Goal: Navigation & Orientation: Find specific page/section

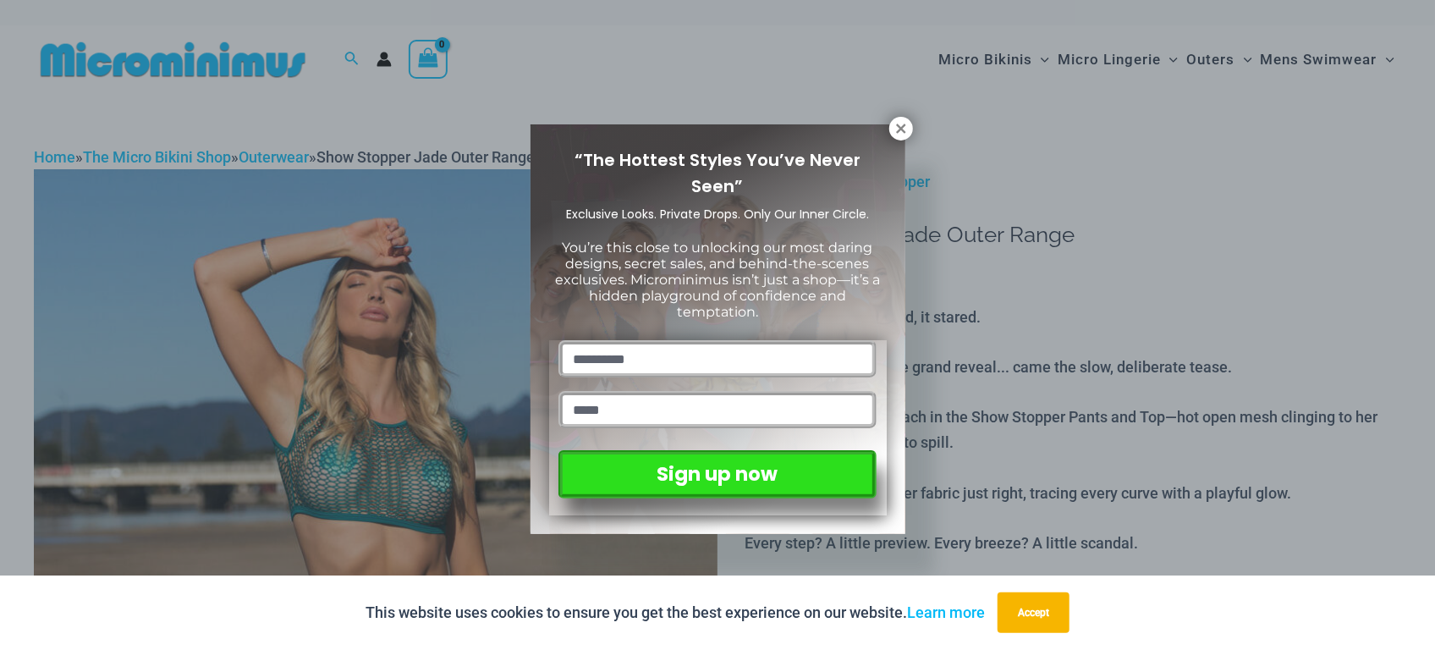
click at [184, 197] on div "“The Hottest Styles You’ve Never Seen” Exclusive Looks. Private Drops. Only Our…" at bounding box center [717, 325] width 1435 height 650
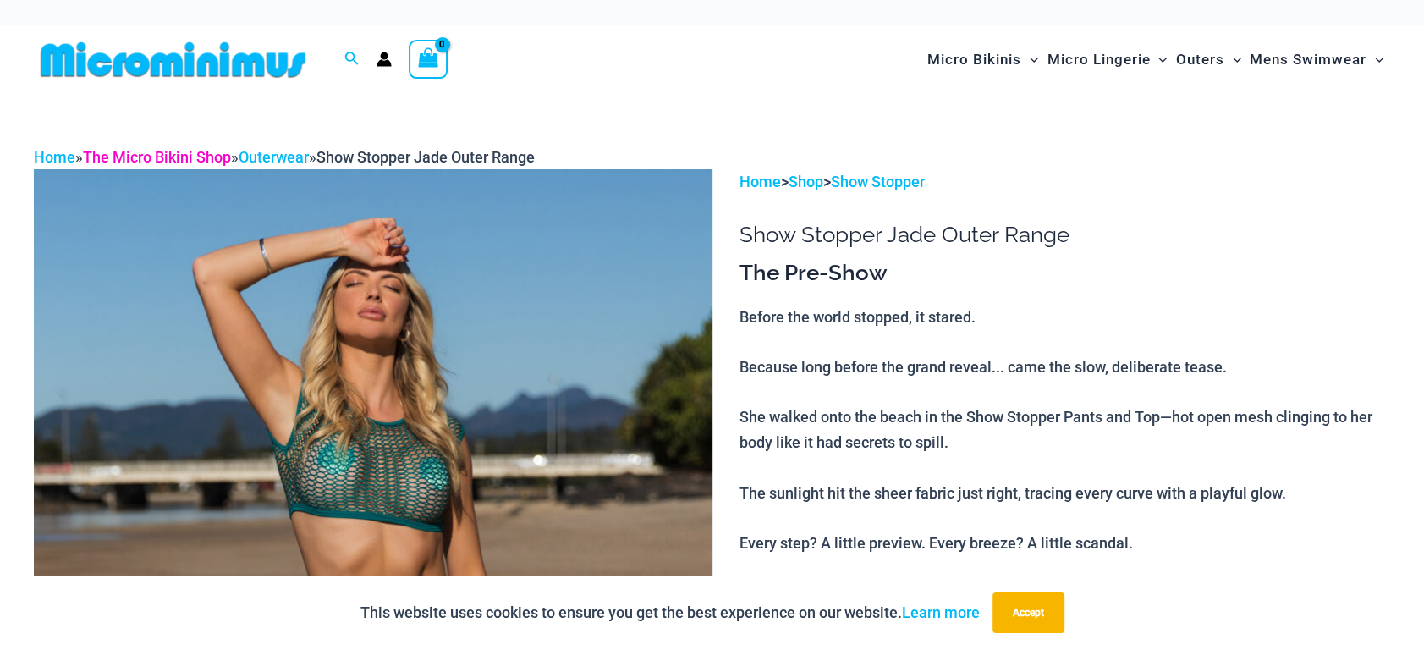
click at [206, 166] on link "The Micro Bikini Shop" at bounding box center [157, 157] width 148 height 18
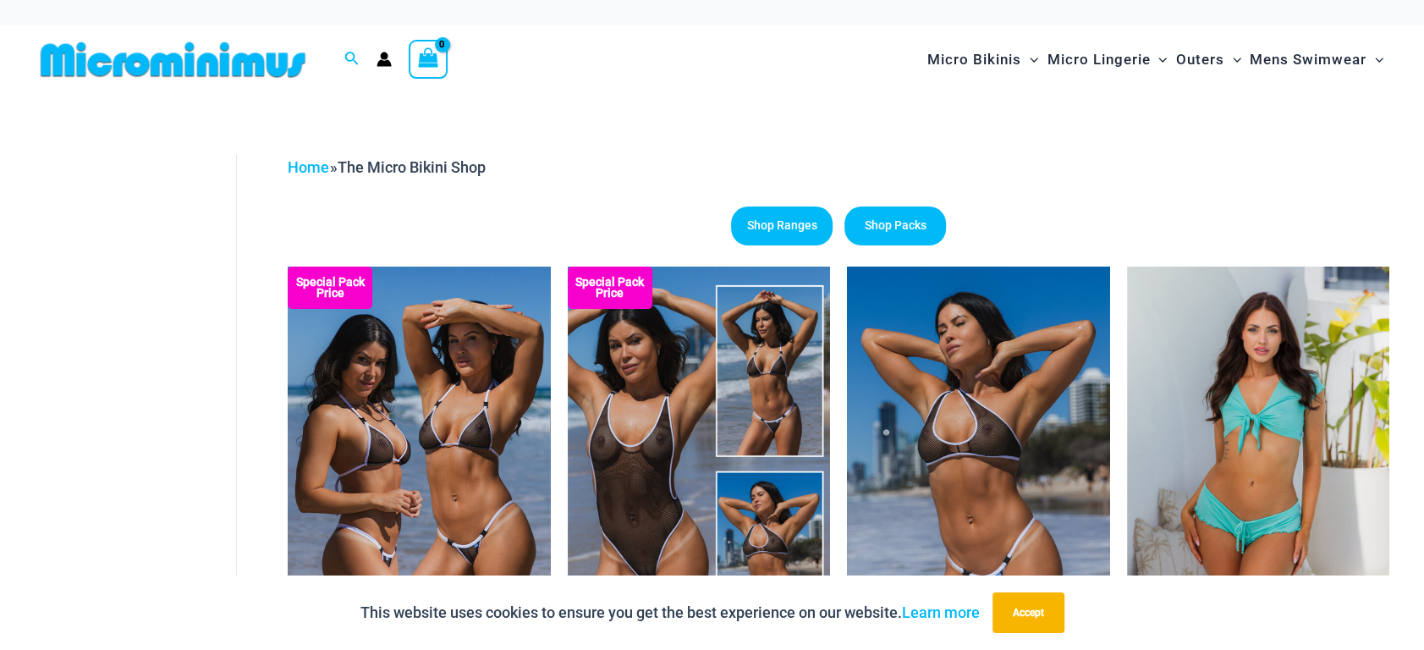
click at [113, 72] on img at bounding box center [173, 60] width 278 height 38
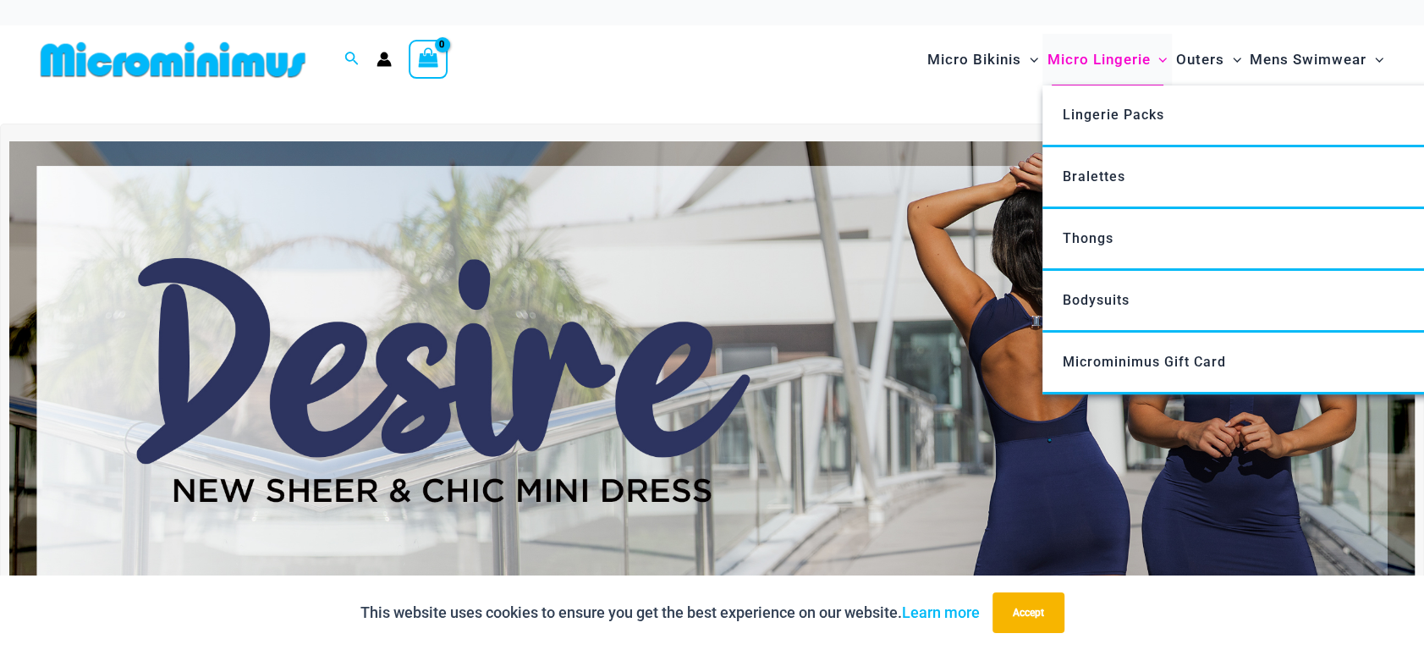
click at [1046, 75] on span "Micro Lingerie" at bounding box center [1097, 59] width 103 height 43
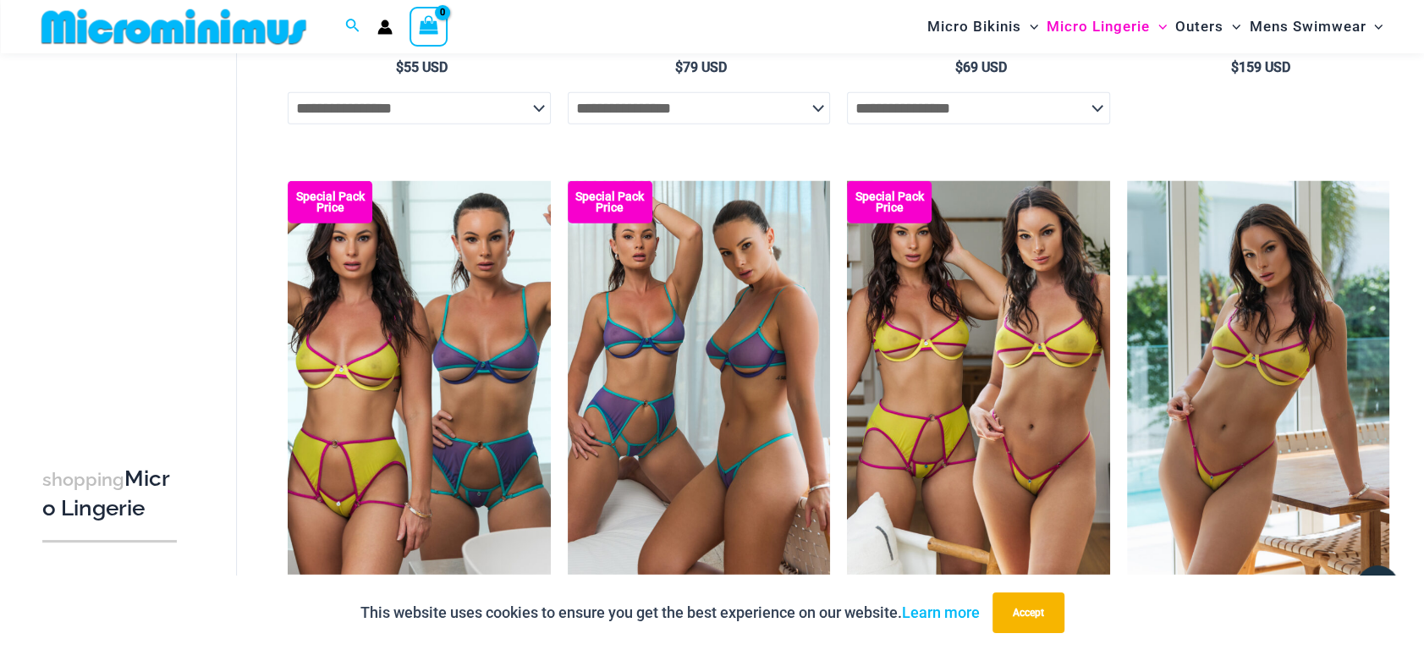
scroll to position [4025, 0]
